Goal: Transaction & Acquisition: Obtain resource

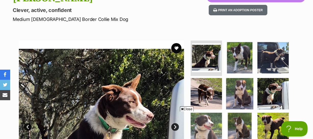
scroll to position [46, 0]
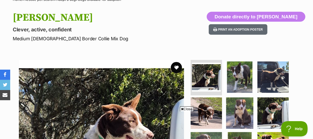
click at [177, 66] on button "favourite" at bounding box center [176, 67] width 11 height 11
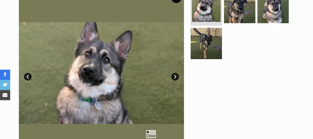
click at [176, 75] on link "Next" at bounding box center [175, 77] width 8 height 8
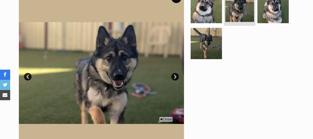
click at [176, 75] on link "Next" at bounding box center [175, 77] width 8 height 8
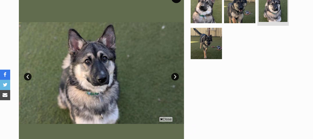
click at [176, 75] on link "Next" at bounding box center [175, 77] width 8 height 8
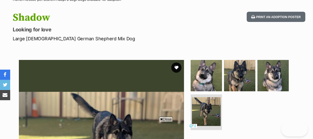
drag, startPoint x: 176, startPoint y: 66, endPoint x: 176, endPoint y: 73, distance: 6.9
click at [176, 66] on button "favourite" at bounding box center [176, 67] width 10 height 10
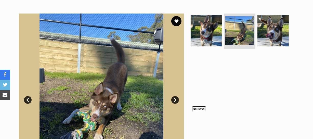
click at [174, 98] on link "Next" at bounding box center [175, 100] width 8 height 8
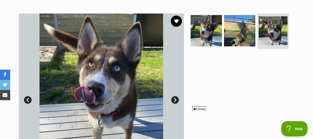
click at [177, 19] on button "favourite" at bounding box center [176, 21] width 11 height 11
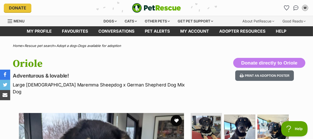
click at [176, 115] on button "favourite" at bounding box center [176, 120] width 11 height 11
